Goal: Find specific page/section: Find specific page/section

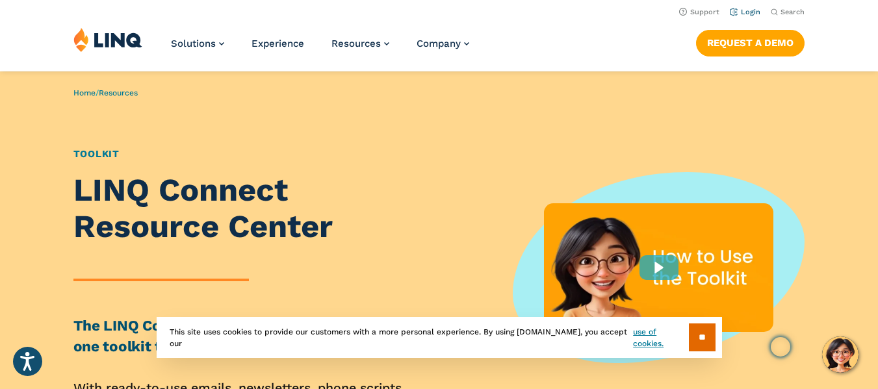
click at [757, 15] on link "Login" at bounding box center [745, 12] width 31 height 8
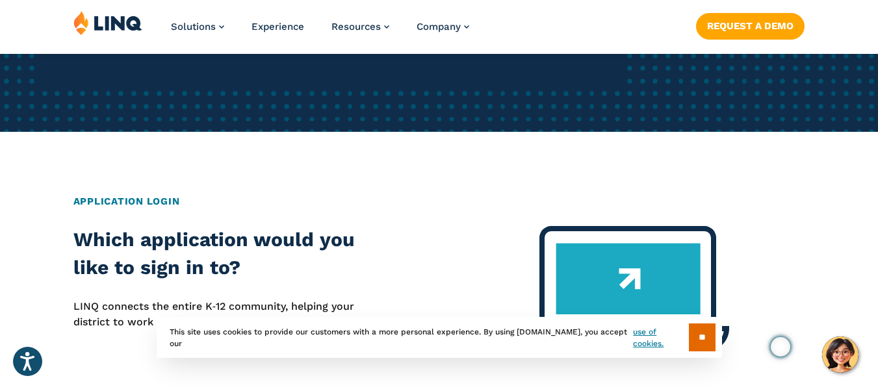
scroll to position [650, 0]
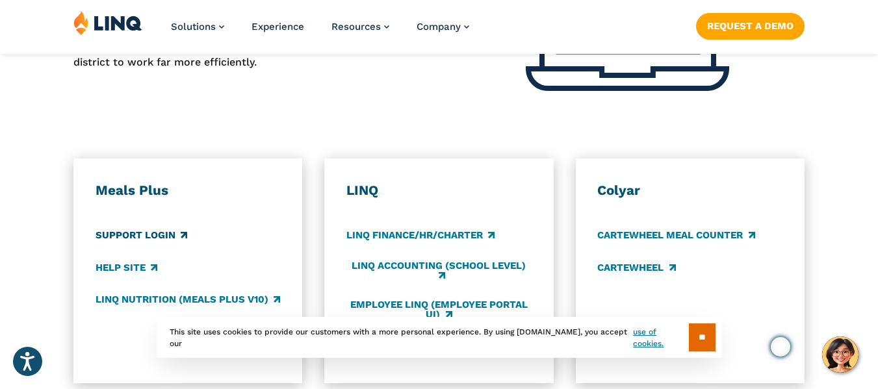
click at [142, 233] on link "Support Login" at bounding box center [142, 236] width 92 height 14
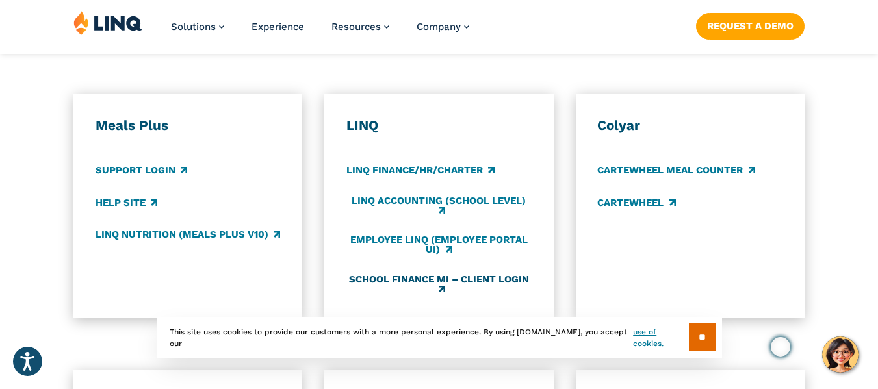
scroll to position [780, 0]
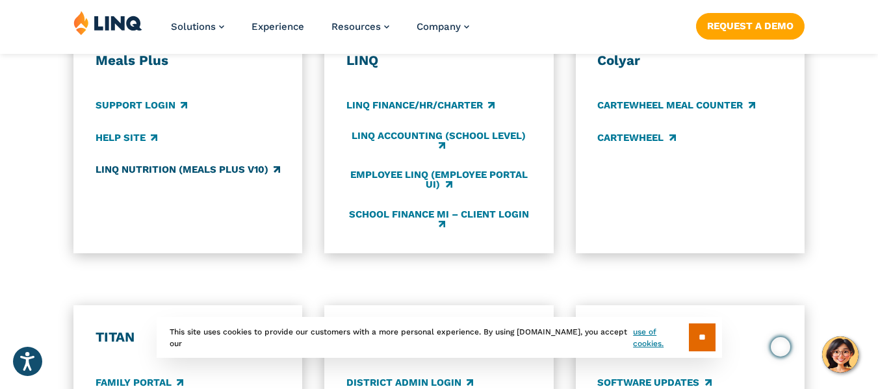
click at [243, 173] on link "LINQ Nutrition (Meals Plus v10)" at bounding box center [188, 169] width 185 height 14
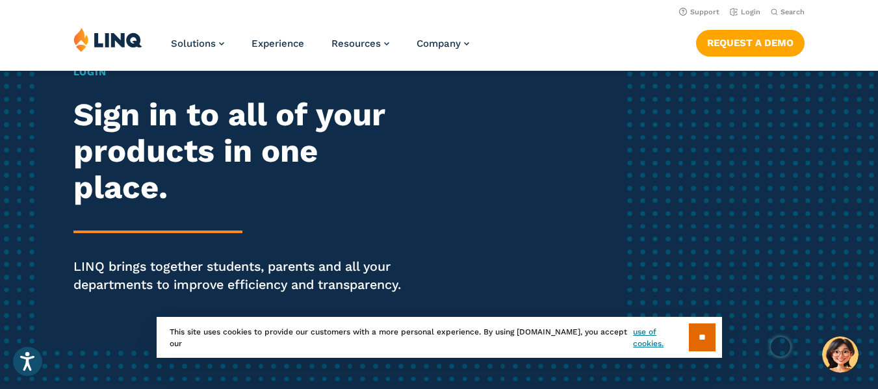
scroll to position [65, 0]
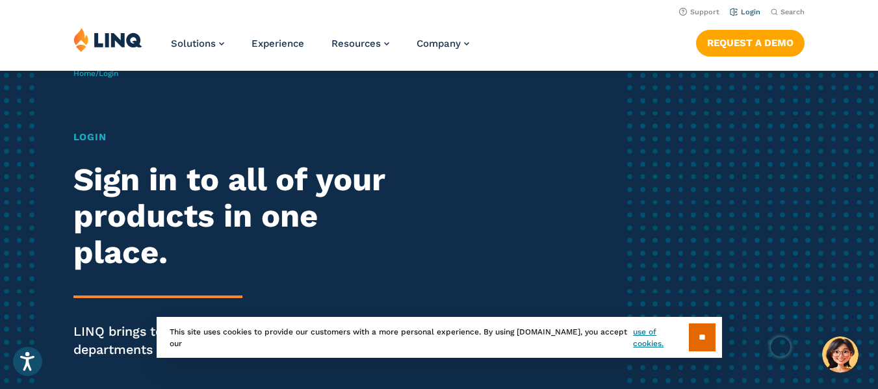
click at [740, 8] on link "Login" at bounding box center [745, 12] width 31 height 8
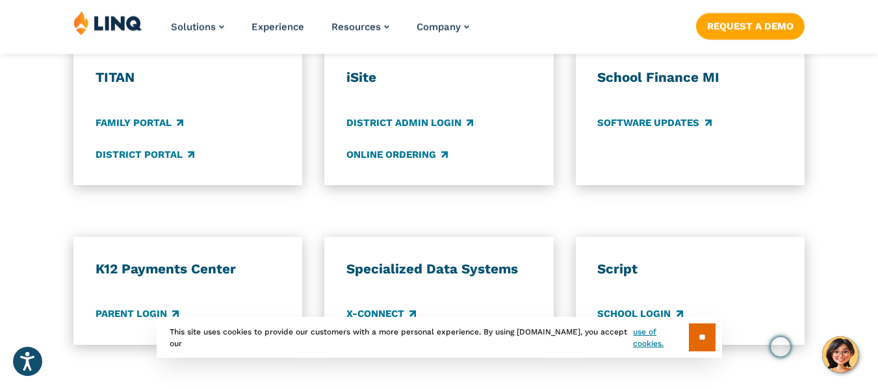
scroll to position [1105, 0]
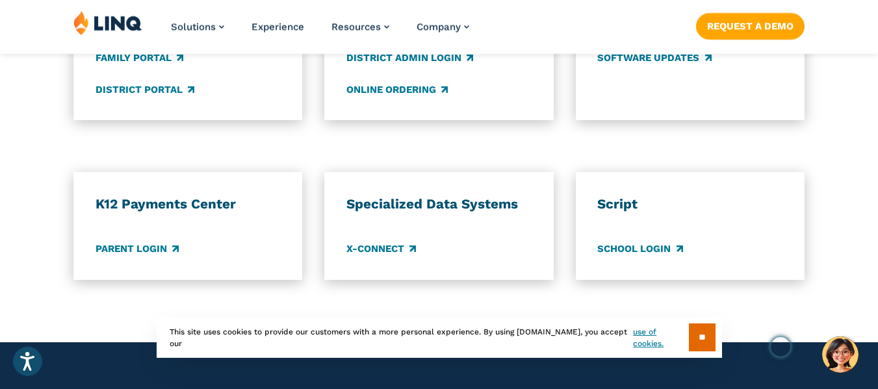
click at [147, 240] on div "K12 Payments Center Parent Login" at bounding box center [188, 226] width 185 height 61
click at [149, 245] on link "Parent Login" at bounding box center [137, 249] width 83 height 14
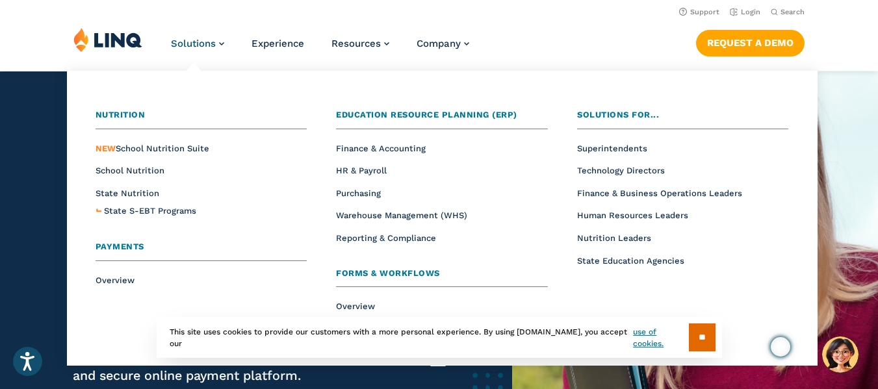
click at [122, 246] on span "Payments" at bounding box center [120, 247] width 49 height 10
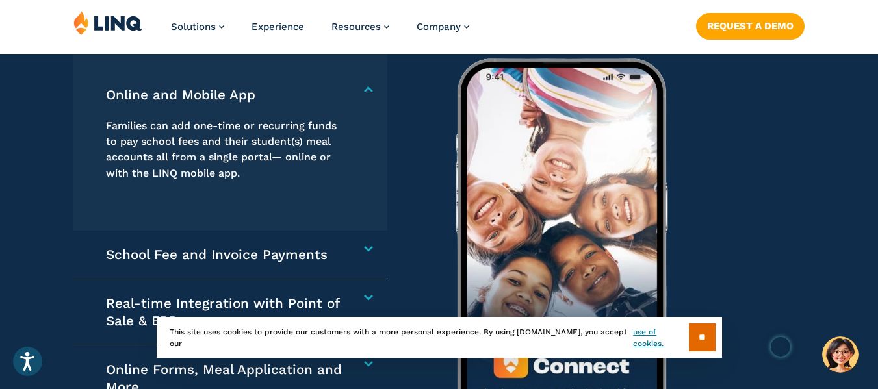
scroll to position [2405, 0]
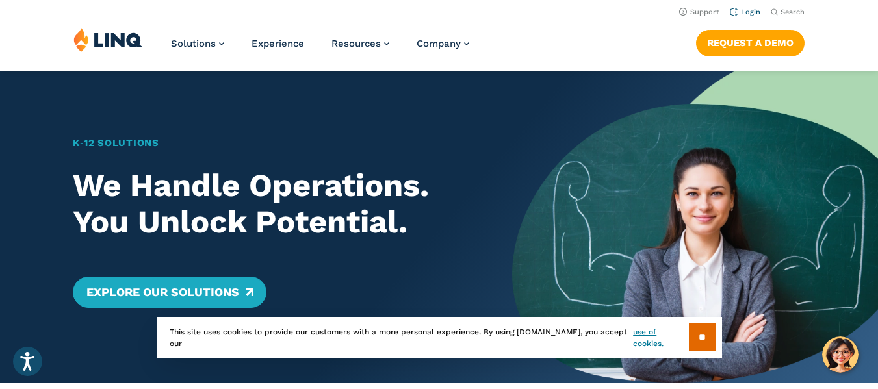
click at [747, 12] on link "Login" at bounding box center [745, 12] width 31 height 8
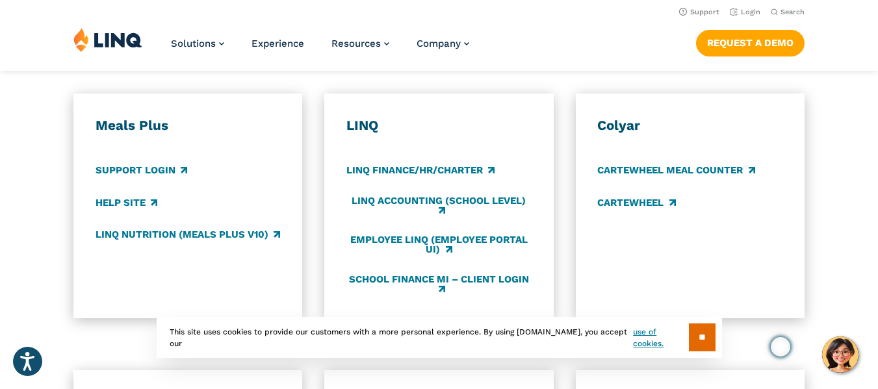
scroll to position [520, 0]
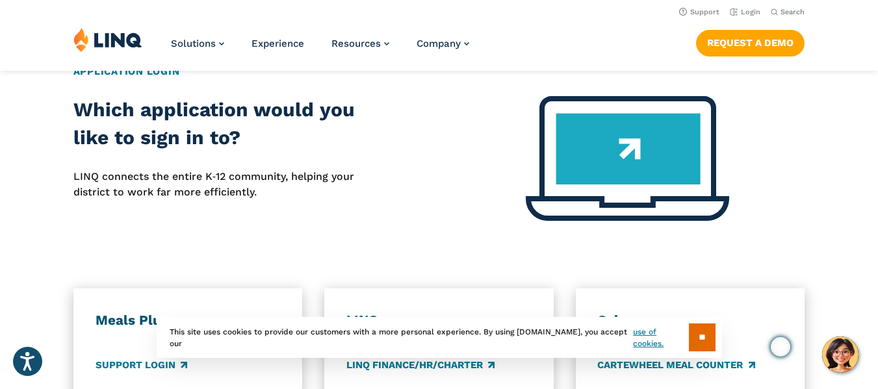
click at [623, 149] on img at bounding box center [627, 158] width 203 height 125
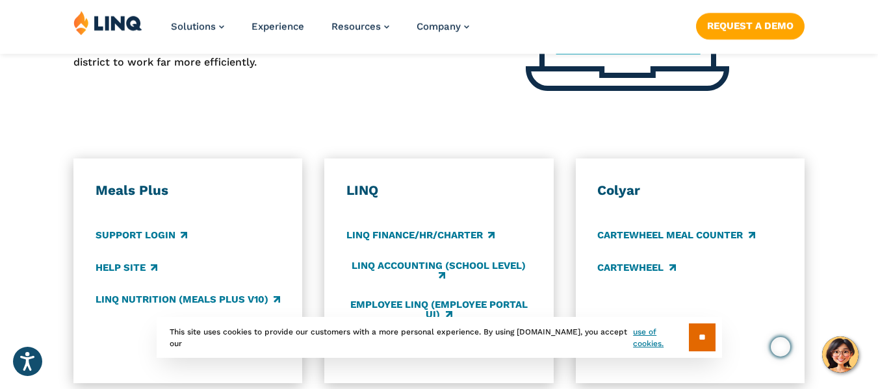
scroll to position [715, 0]
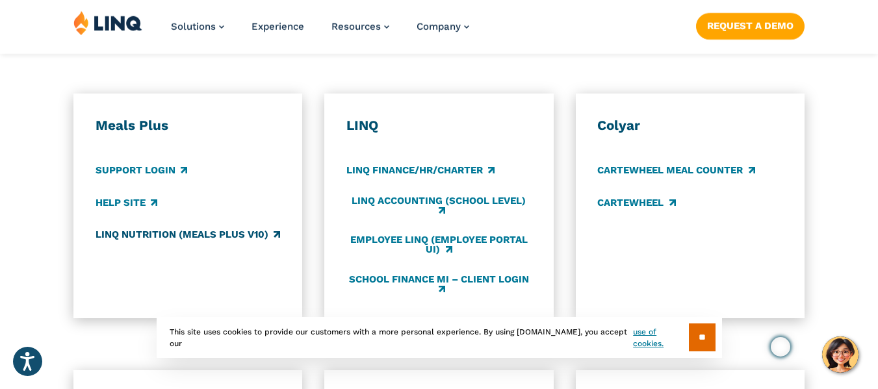
click at [218, 237] on link "LINQ Nutrition (Meals Plus v10)" at bounding box center [188, 234] width 185 height 14
